Goal: Transaction & Acquisition: Purchase product/service

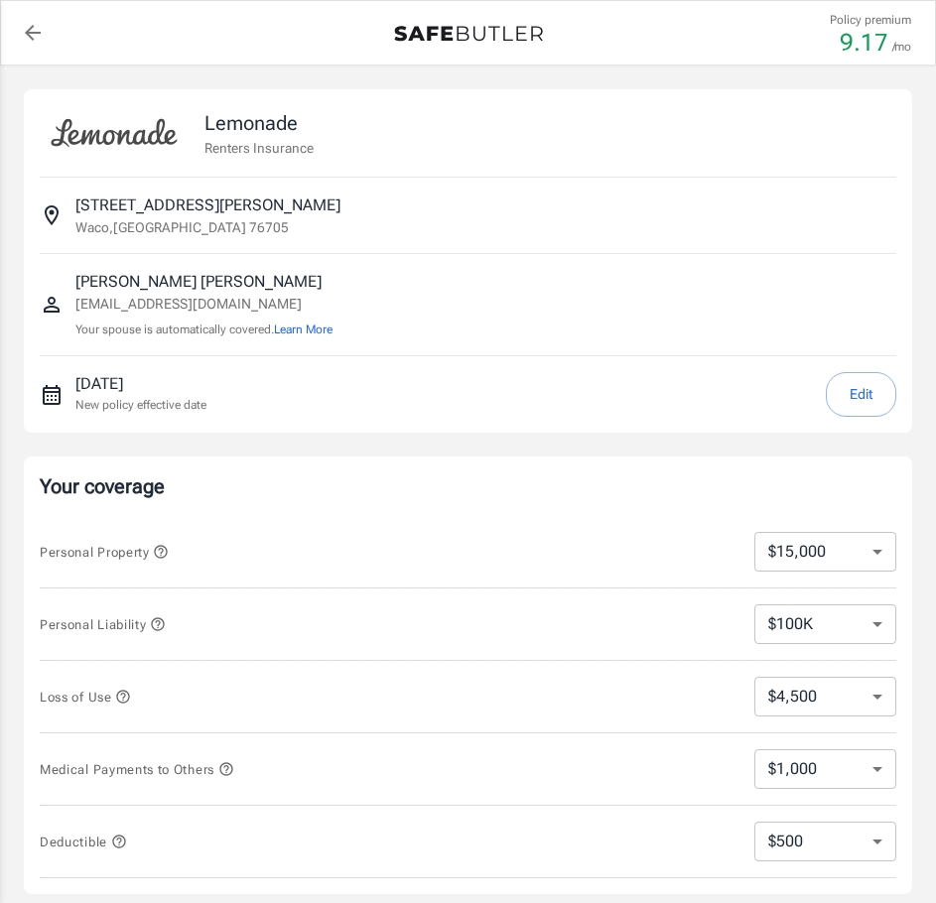
select select "15000"
select select "500"
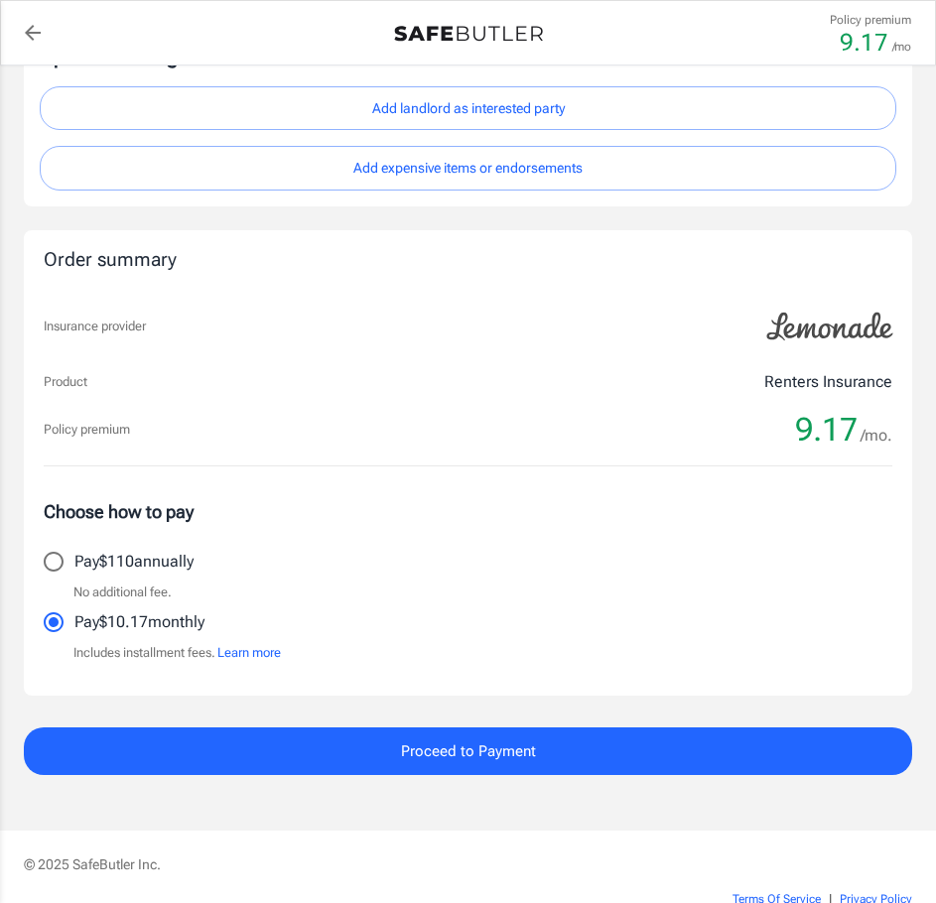
scroll to position [893, 0]
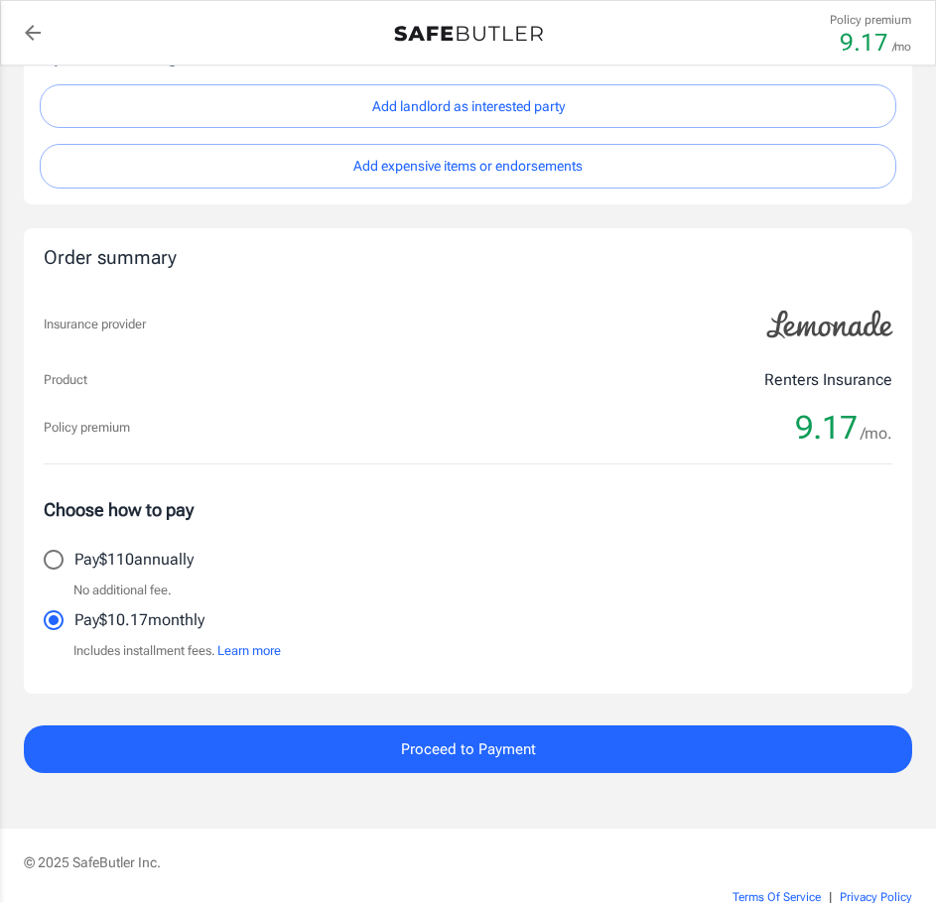
click at [458, 742] on span "Proceed to Payment" at bounding box center [468, 749] width 135 height 26
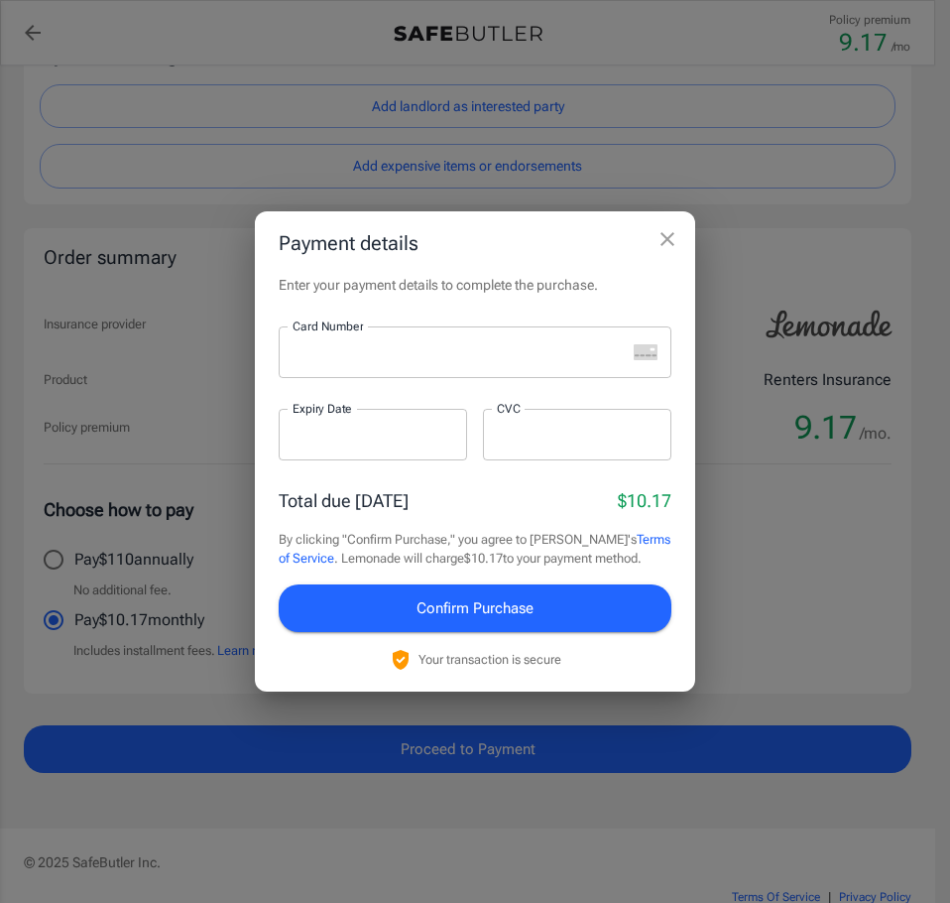
click at [455, 362] on div at bounding box center [452, 352] width 347 height 52
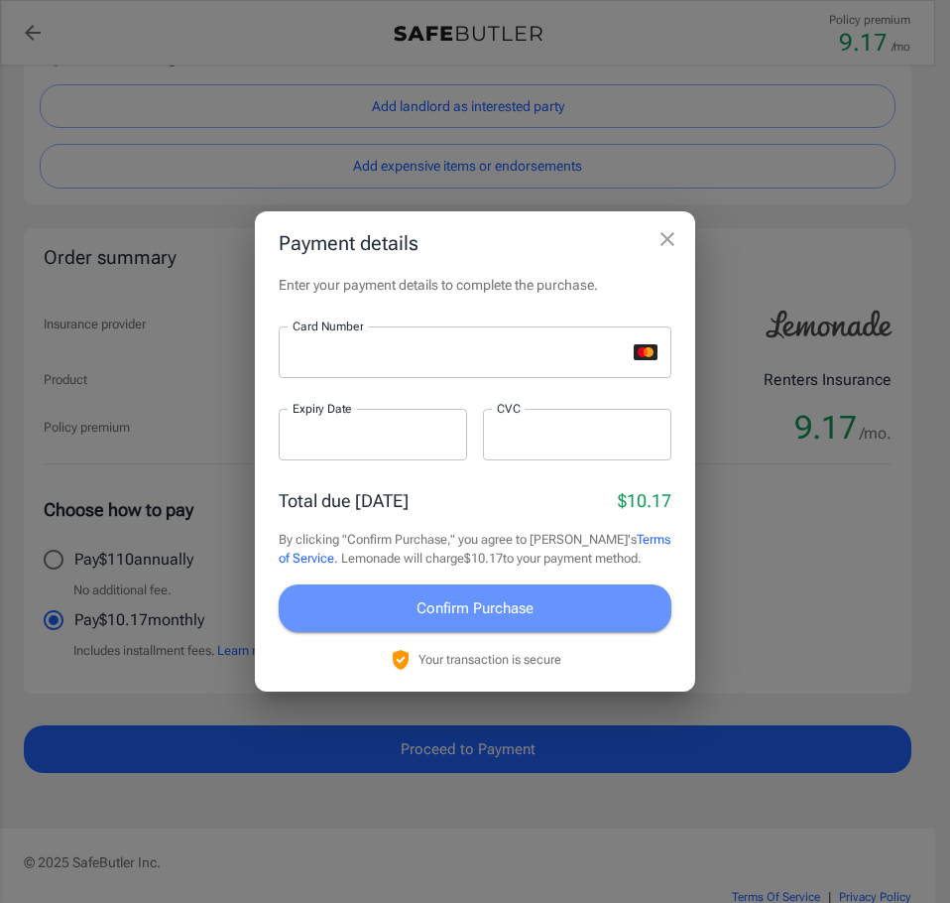
click at [574, 605] on button "Confirm Purchase" at bounding box center [475, 608] width 393 height 48
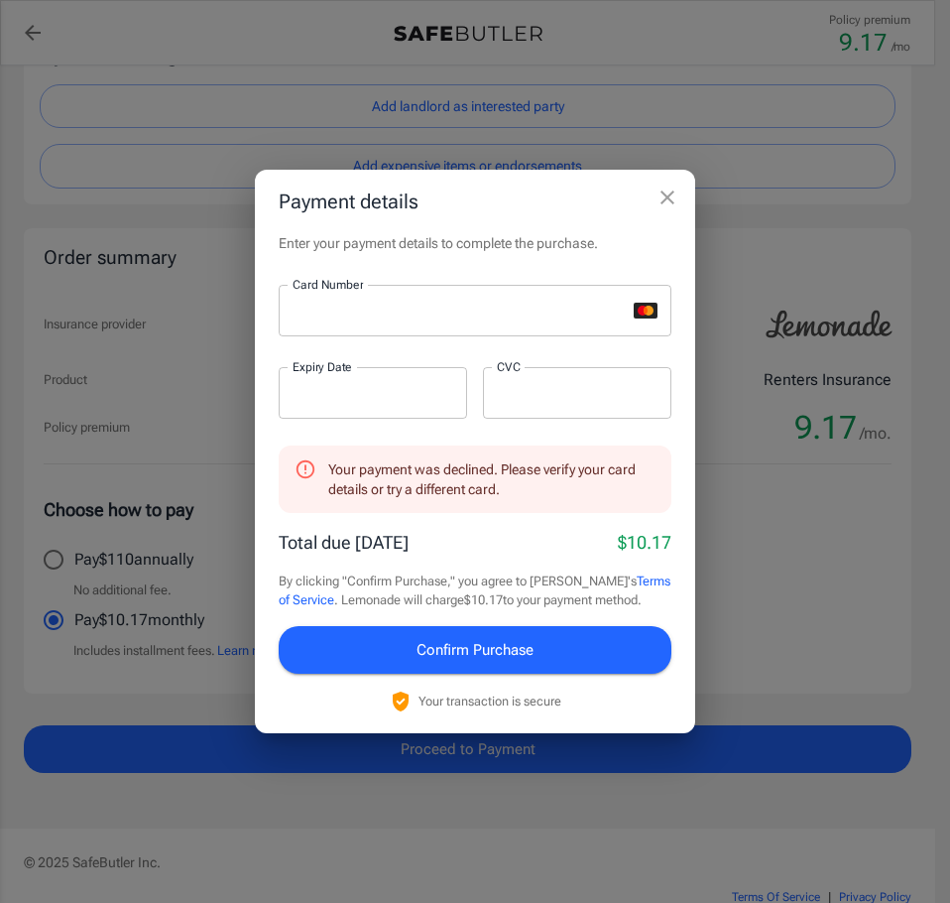
click at [470, 652] on span "Confirm Purchase" at bounding box center [475, 650] width 117 height 26
click at [576, 646] on button "Confirm Purchase" at bounding box center [475, 650] width 393 height 48
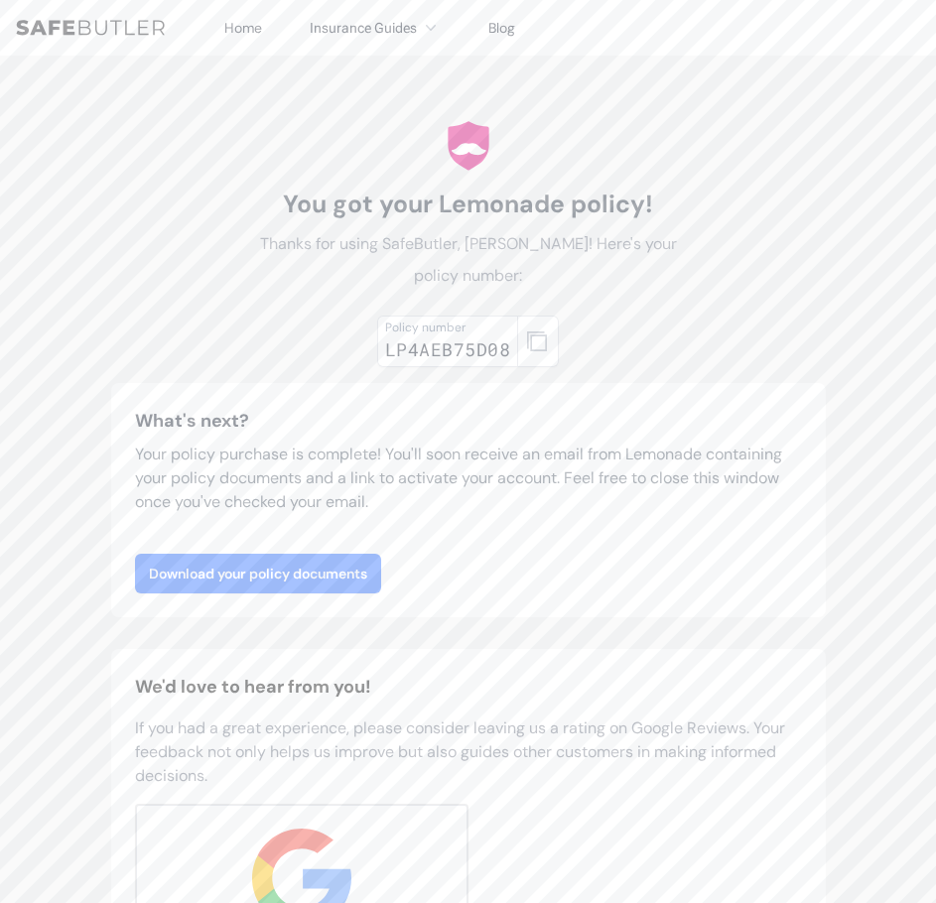
click at [326, 577] on link "Download your policy documents" at bounding box center [258, 574] width 246 height 40
